Goal: Transaction & Acquisition: Purchase product/service

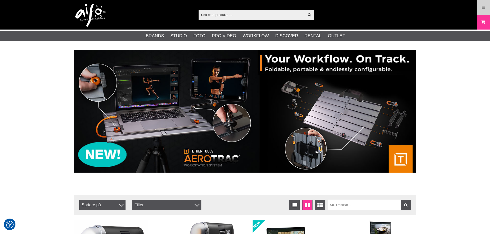
click at [480, 8] on link "Menu" at bounding box center [482, 7] width 13 height 12
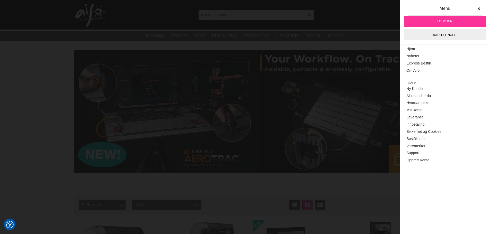
click at [454, 22] on link "Logg inn" at bounding box center [444, 21] width 82 height 11
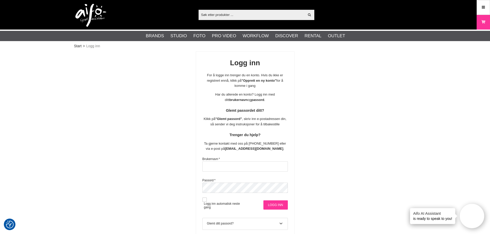
type input "[GEOGRAPHIC_DATA]"
click at [272, 202] on input "Logg inn" at bounding box center [275, 204] width 24 height 9
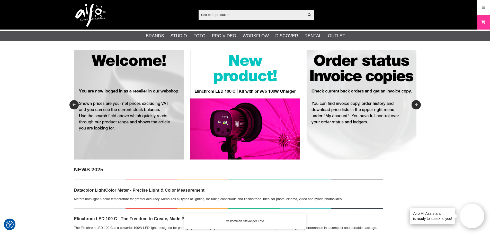
click at [268, 16] on input "text" at bounding box center [251, 15] width 106 height 8
paste input "1102670"
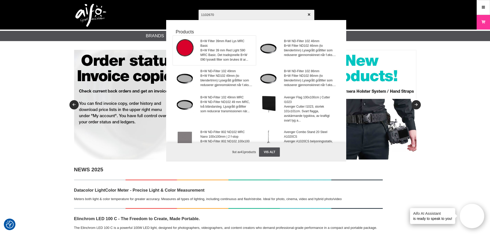
type input "1102670"
click at [225, 42] on span "B+W Filter 39mm Rød Lys MRC Basic" at bounding box center [226, 43] width 52 height 9
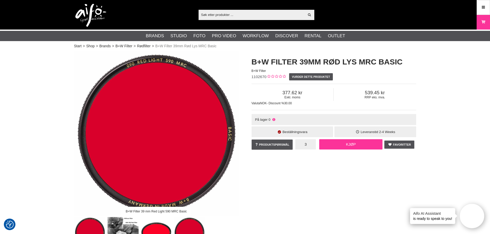
type input "3"
click at [346, 144] on link "Kjøp" at bounding box center [350, 144] width 63 height 10
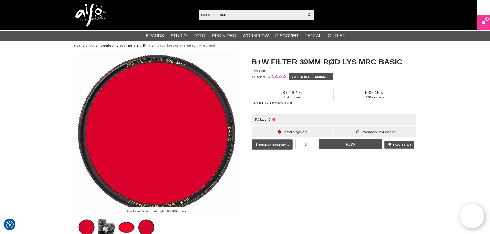
click at [240, 14] on input "text" at bounding box center [251, 15] width 106 height 8
paste input "MC-14"
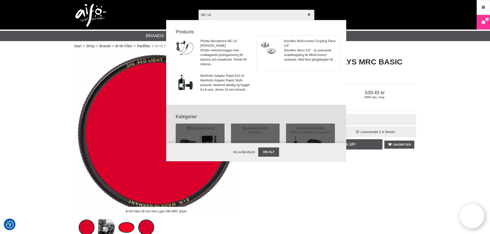
type input "MC-14"
click at [284, 49] on span "Novoflex Skruv 1/4" - en passande snabbkoppling för MiniConnect systemet. Med f…" at bounding box center [310, 55] width 52 height 14
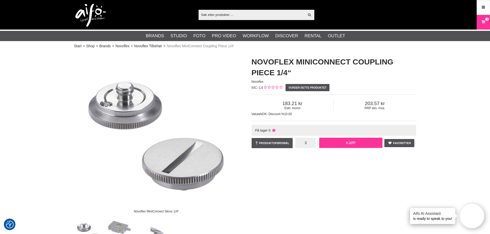
type input "3"
click at [326, 145] on link "Kjøp" at bounding box center [350, 143] width 63 height 10
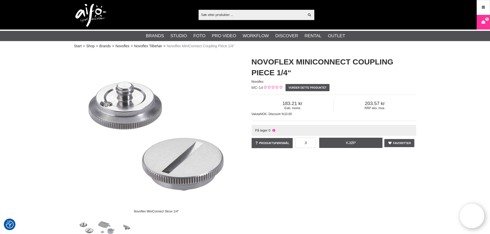
click at [247, 17] on input "text" at bounding box center [251, 15] width 106 height 8
paste input "1101518"
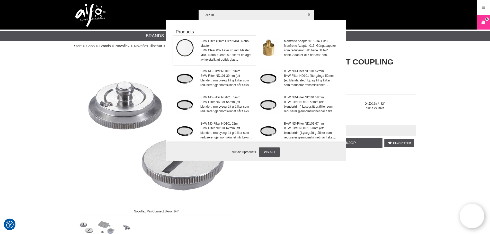
type input "1101518"
click at [221, 42] on span "B+W Filter 46mm Clear MRC Nano Master" at bounding box center [226, 43] width 52 height 9
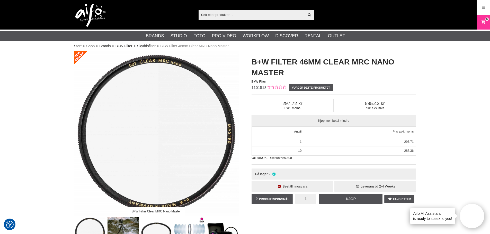
drag, startPoint x: 308, startPoint y: 200, endPoint x: 313, endPoint y: 203, distance: 5.6
click at [313, 203] on input "1" at bounding box center [305, 199] width 21 height 10
type input "3"
click at [334, 204] on div "Favoritter Produktspørsmål 3 Kjøp B+W Filter 46mm Clear MRC Nano Master 0 omdöm…" at bounding box center [333, 199] width 164 height 15
click at [339, 200] on link "Kjøp" at bounding box center [350, 199] width 63 height 10
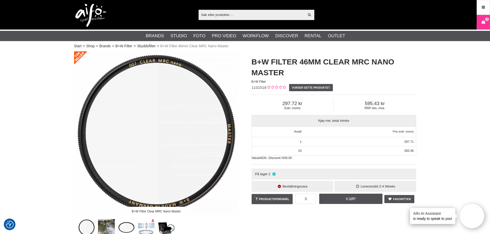
click at [270, 13] on input "text" at bounding box center [251, 15] width 106 height 8
paste input "CUC10-ORG"
type input "CUC10-ORG"
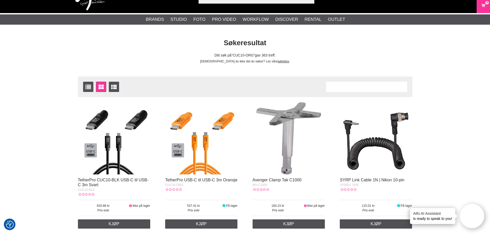
scroll to position [26, 0]
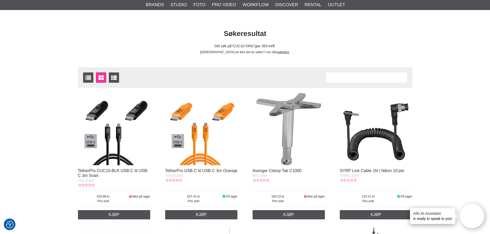
click at [204, 146] on img at bounding box center [201, 129] width 72 height 72
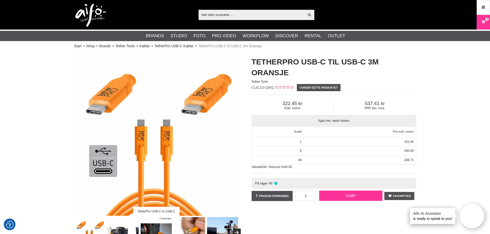
click at [339, 194] on link "Kjøp" at bounding box center [350, 196] width 63 height 10
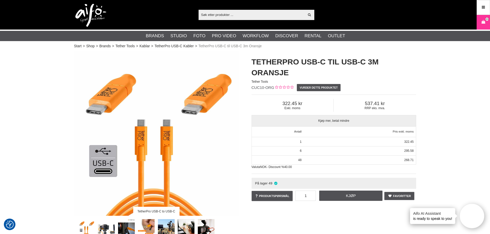
click at [250, 14] on input "text" at bounding box center [251, 15] width 106 height 8
paste input "LA-56GB"
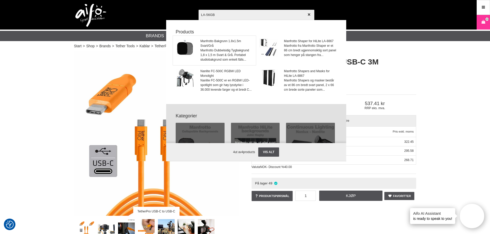
type input "LA-56GB"
click at [233, 49] on span "Manfrotto Dubbelsidig Tygbakgrund 1,8 x 1,5 m Svart & Grå. Portabel studiobakgr…" at bounding box center [226, 55] width 52 height 14
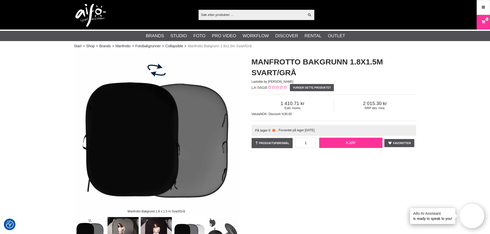
click at [358, 143] on link "Kjøp" at bounding box center [350, 143] width 63 height 10
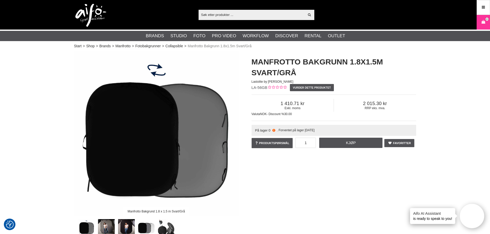
click at [250, 17] on input "text" at bounding box center [251, 15] width 106 height 8
paste input "LA-56GB"
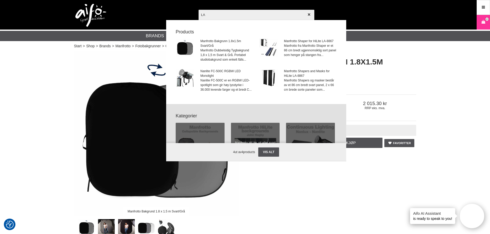
type input "L"
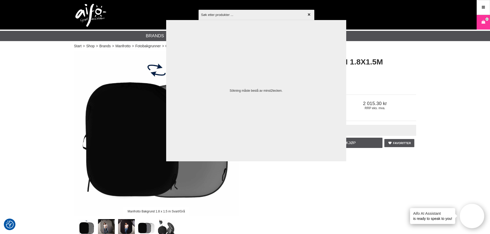
click at [240, 17] on input "text" at bounding box center [256, 15] width 116 height 18
paste input "SLC100"
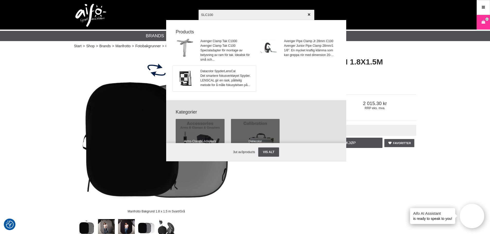
type input "SLC100"
click at [219, 74] on span "Det smartere fokusverktøyet Spyder. LENSCAL gir en rask, pålitelig metode for å…" at bounding box center [226, 80] width 52 height 14
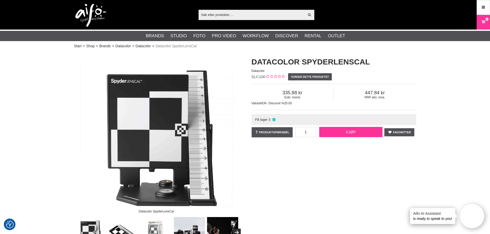
click at [351, 132] on link "Kjøp" at bounding box center [350, 132] width 63 height 10
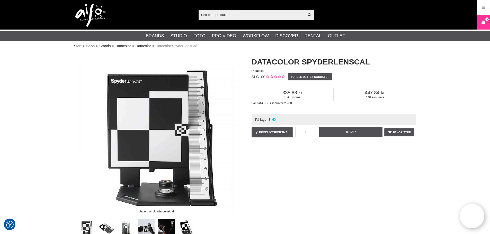
click at [265, 15] on input "text" at bounding box center [251, 15] width 106 height 8
paste input "1101559"
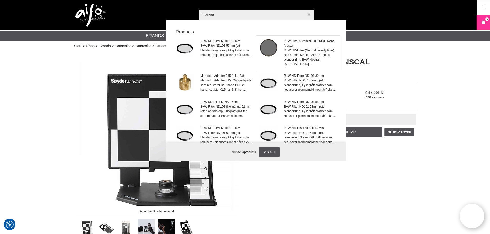
type input "1101559"
click at [292, 49] on span "B+W ND-Filter (Neutral density filter) 803 58 mm Master MRC Nano, tre blendertr…" at bounding box center [310, 57] width 52 height 19
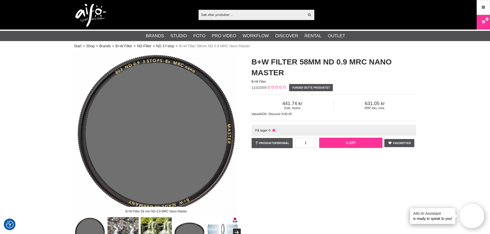
click at [351, 144] on link "Kjøp" at bounding box center [350, 143] width 63 height 10
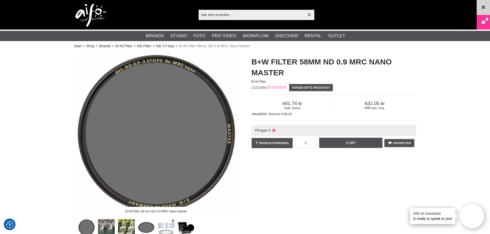
click at [482, 7] on icon at bounding box center [483, 8] width 5 height 6
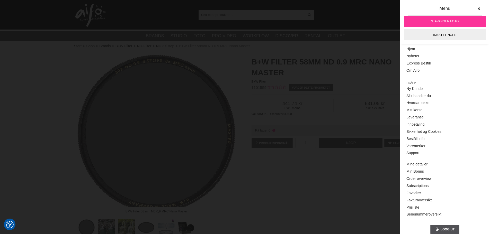
click at [376, 111] on div "RRP eks. mva. 631.05" at bounding box center [374, 105] width 83 height 13
click at [476, 7] on icon at bounding box center [478, 9] width 4 height 4
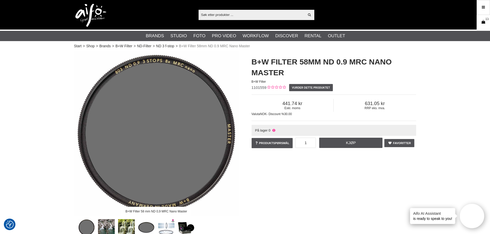
click at [483, 21] on icon at bounding box center [482, 22] width 5 height 6
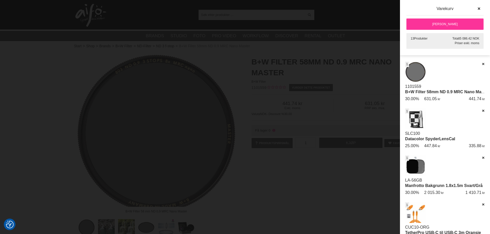
click at [445, 24] on link "[PERSON_NAME]" at bounding box center [444, 24] width 77 height 11
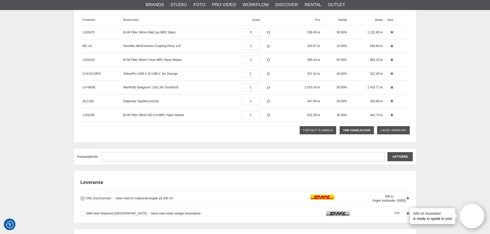
scroll to position [154, 0]
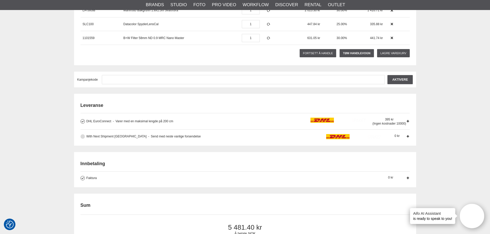
click at [148, 136] on span "Send med neste vanlige forsendelse" at bounding box center [174, 137] width 52 height 4
click at [0, 0] on input "With Next Shipment Norway Send med neste vanlige forsendelse Send with the next…" at bounding box center [0, 0] width 0 height 0
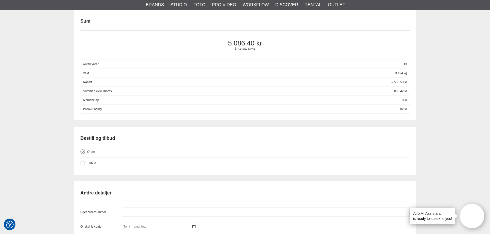
scroll to position [385, 0]
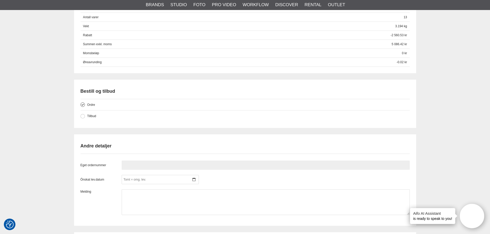
click at [189, 161] on input "text" at bounding box center [266, 165] width 288 height 9
paste input "2011650"
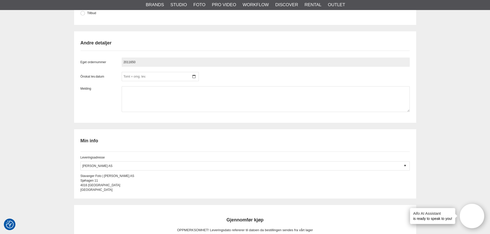
scroll to position [540, 0]
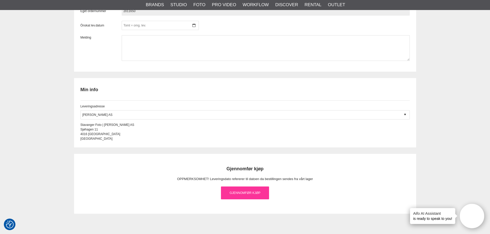
type input "2011650"
click at [257, 191] on link "Gjennomfør kjøp" at bounding box center [245, 193] width 48 height 13
